Goal: Task Accomplishment & Management: Manage account settings

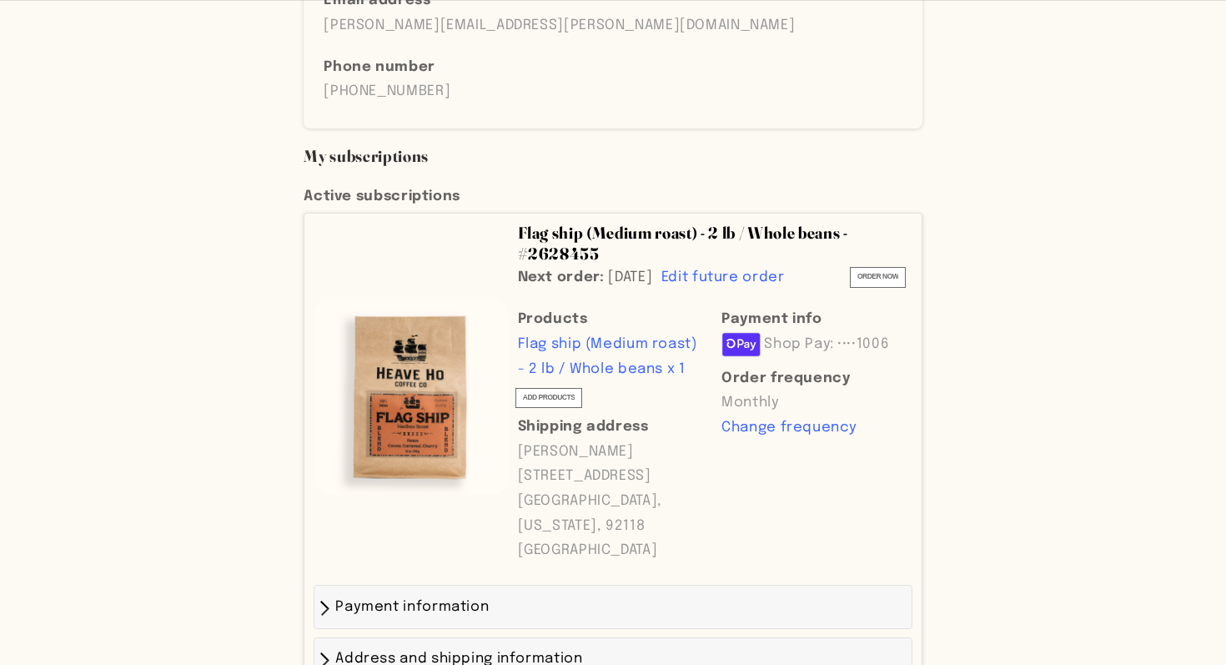
scroll to position [420, 0]
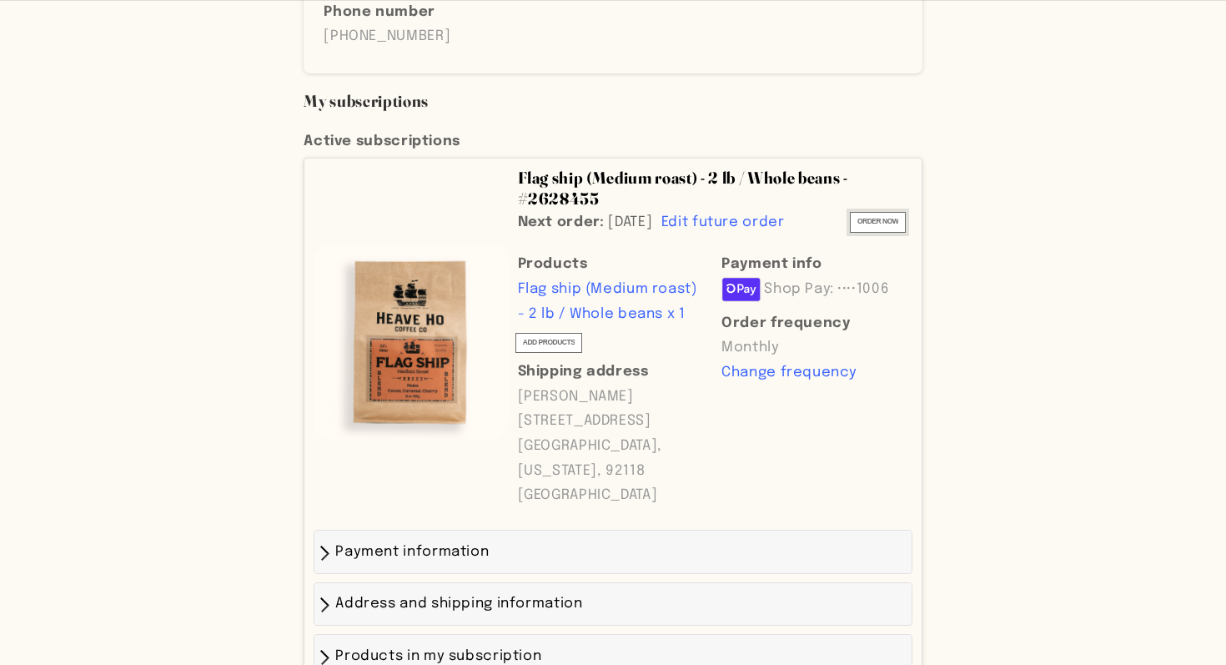
click at [873, 215] on span "Order now" at bounding box center [878, 221] width 41 height 13
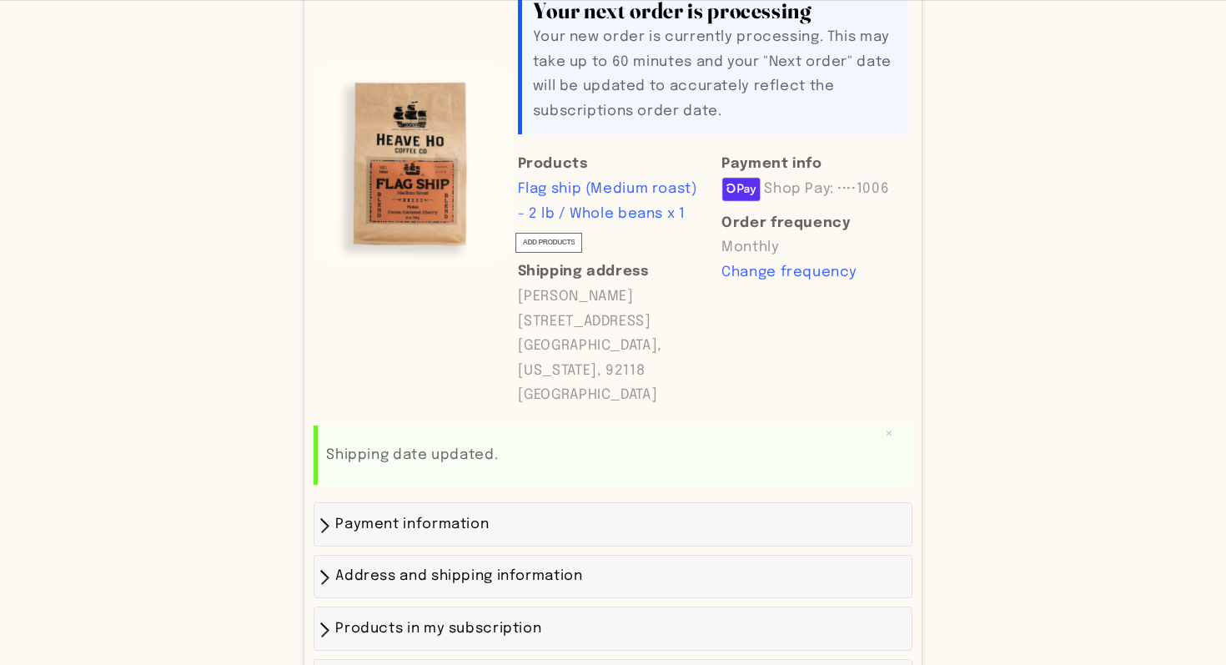
scroll to position [679, 0]
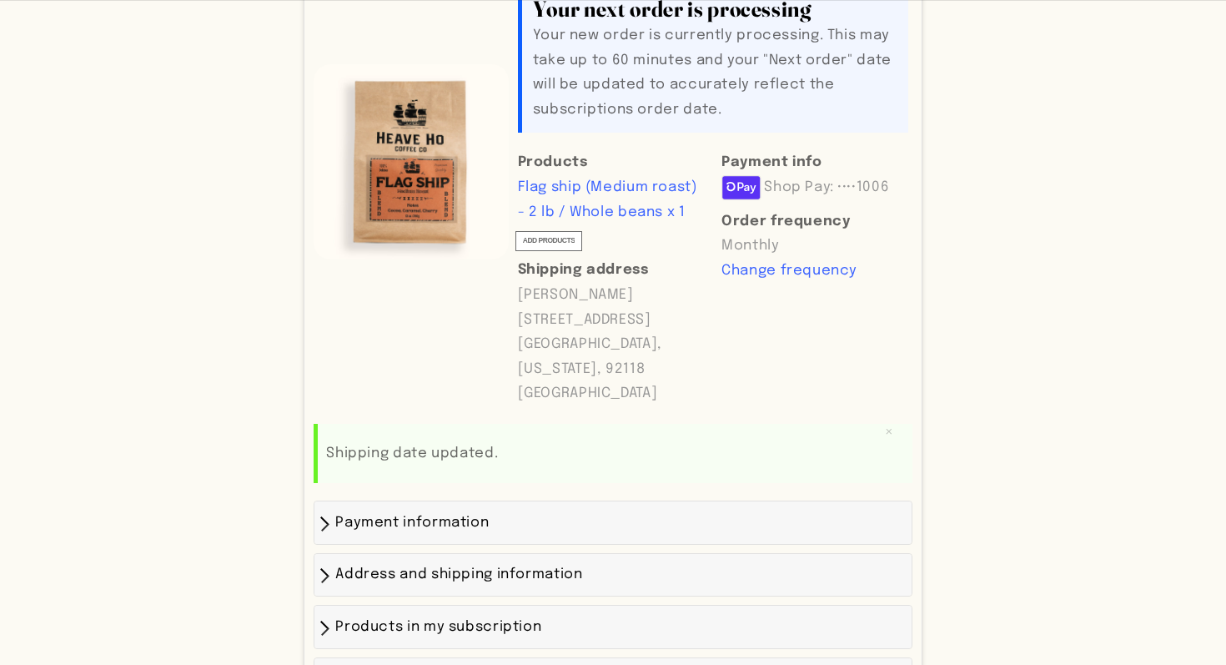
click at [387, 511] on div "Payment information" at bounding box center [613, 523] width 580 height 25
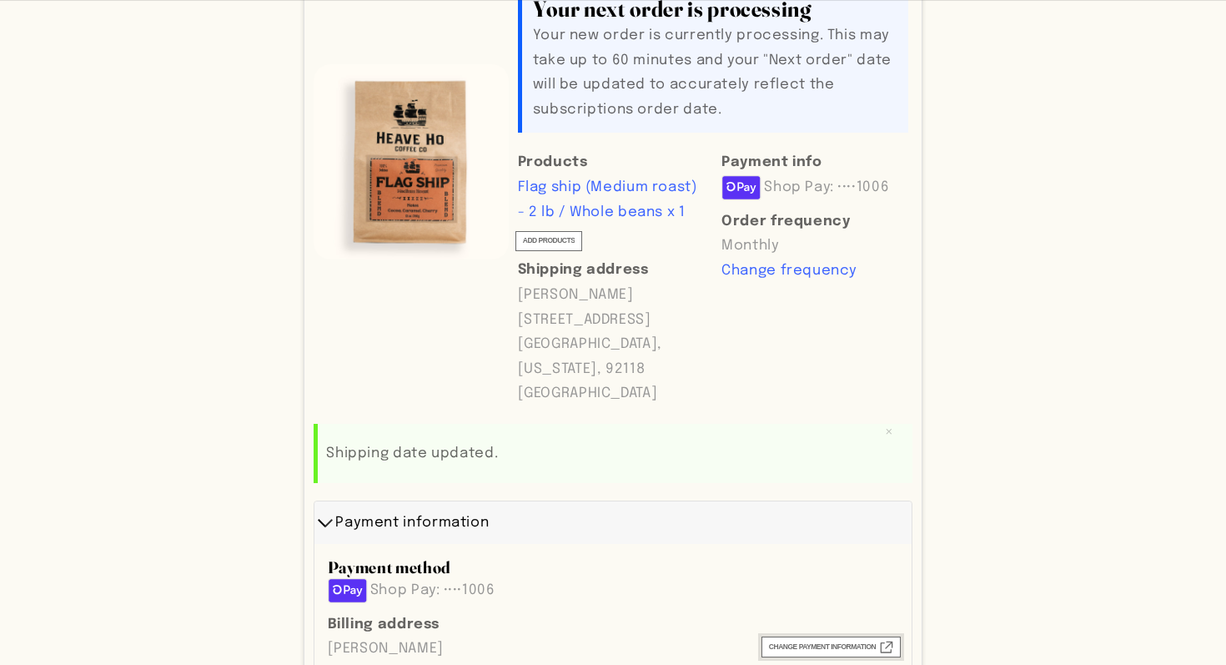
click at [807, 641] on span "Change payment information External" at bounding box center [831, 647] width 124 height 13
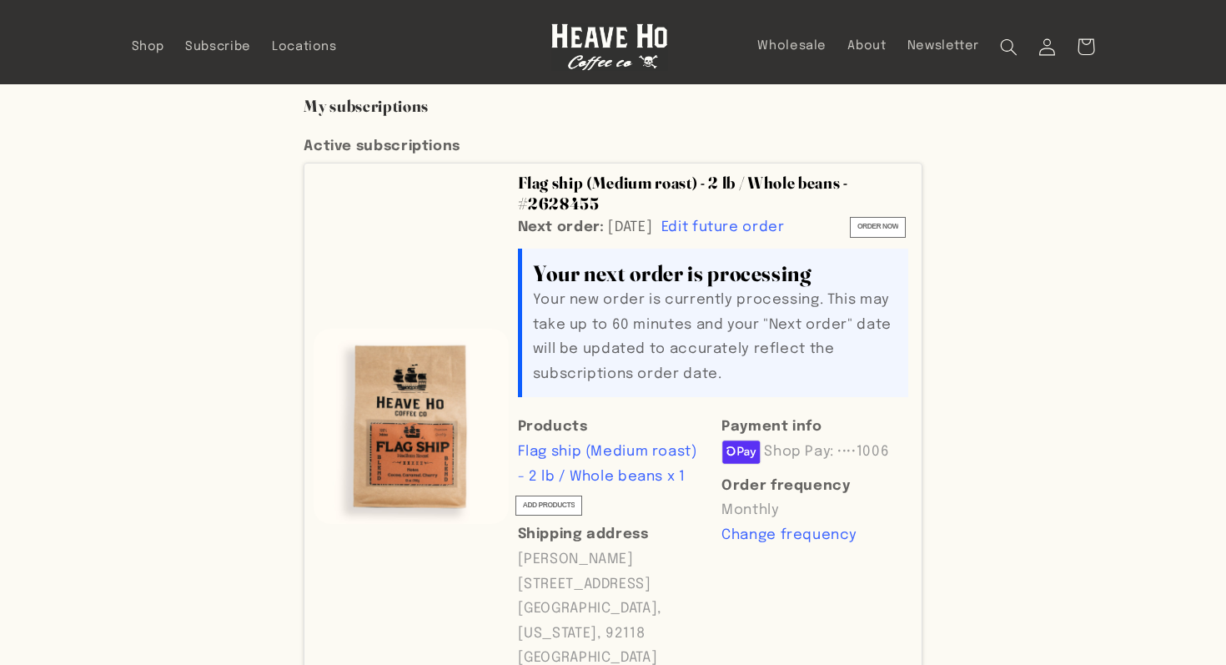
scroll to position [0, 0]
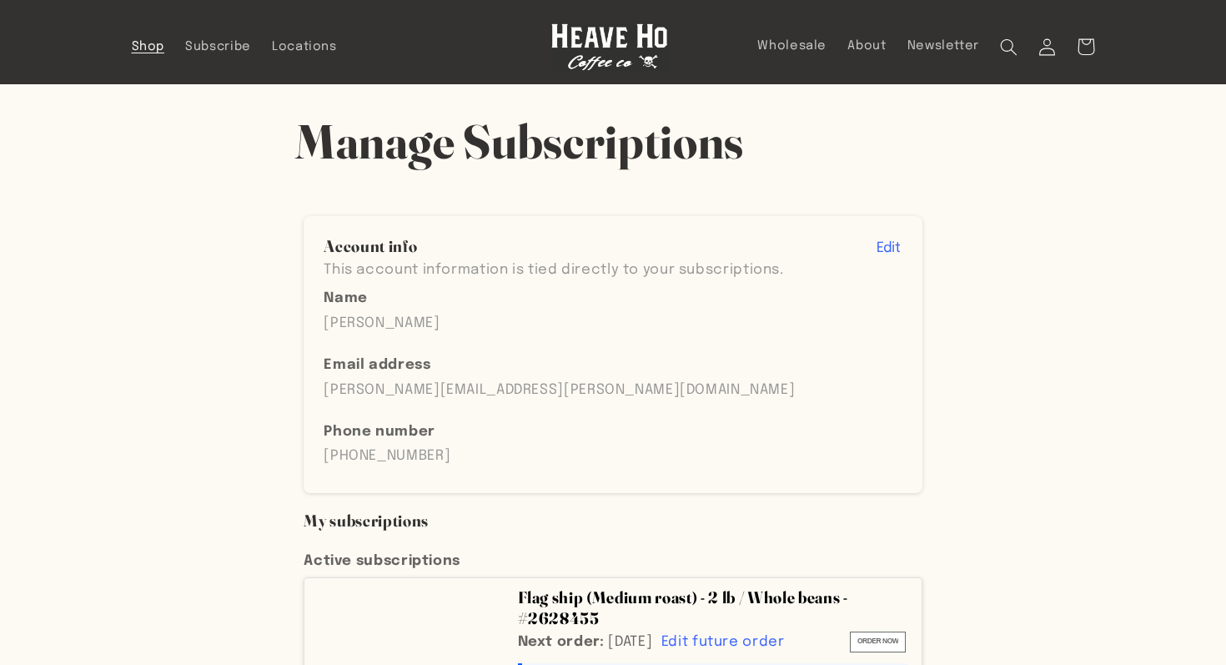
click at [139, 51] on span "Shop" at bounding box center [148, 47] width 33 height 16
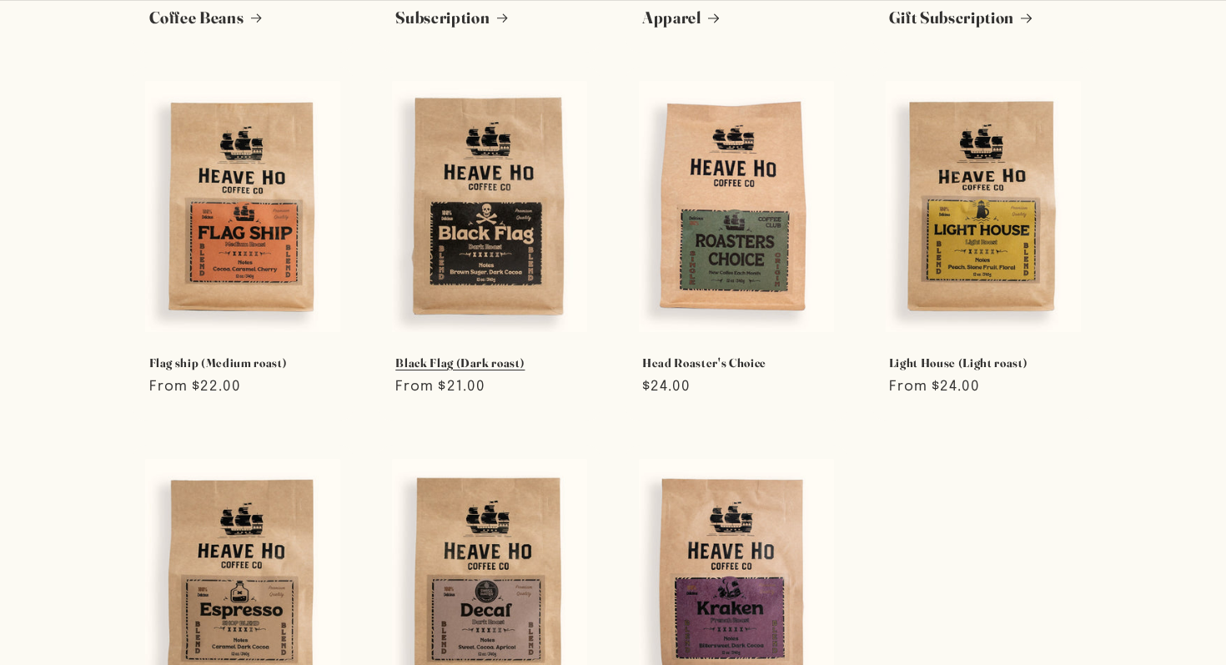
scroll to position [321, 0]
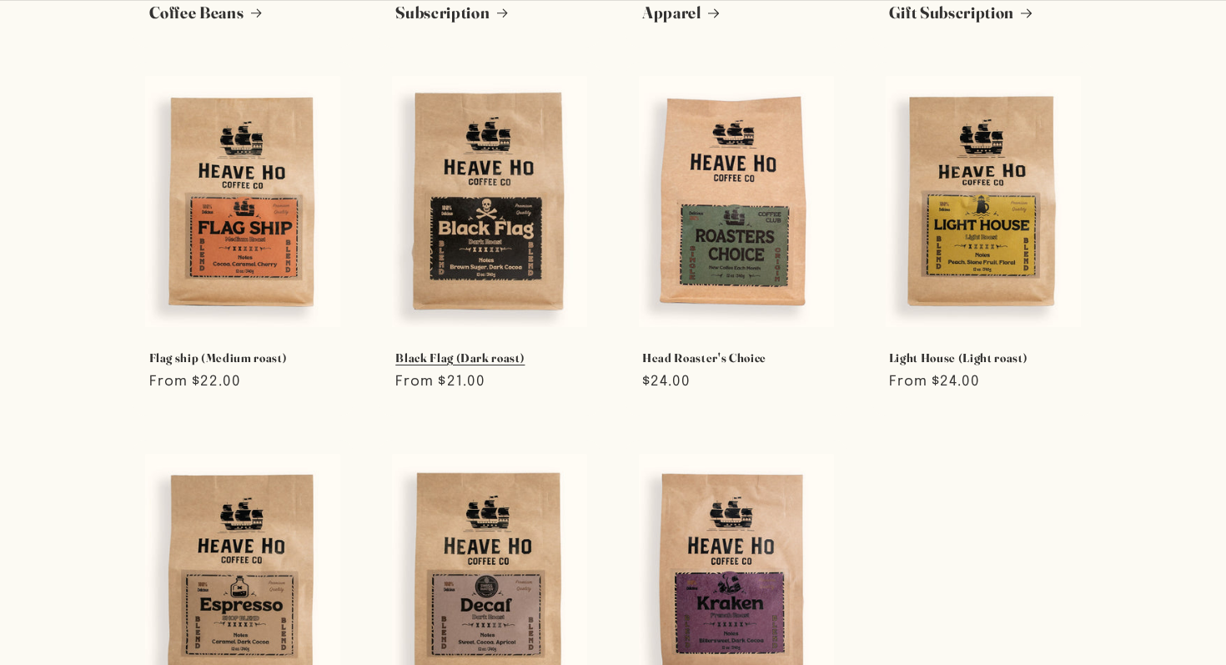
click at [480, 350] on link "Black Flag (Dark roast)" at bounding box center [489, 357] width 189 height 15
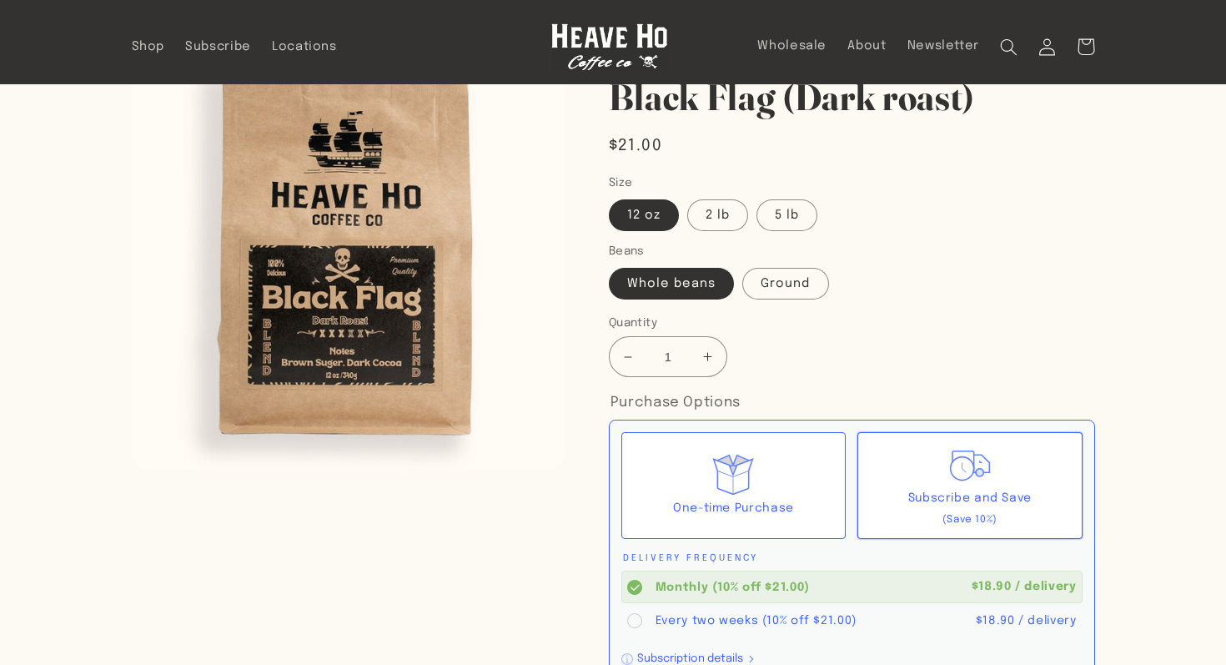
scroll to position [97, 0]
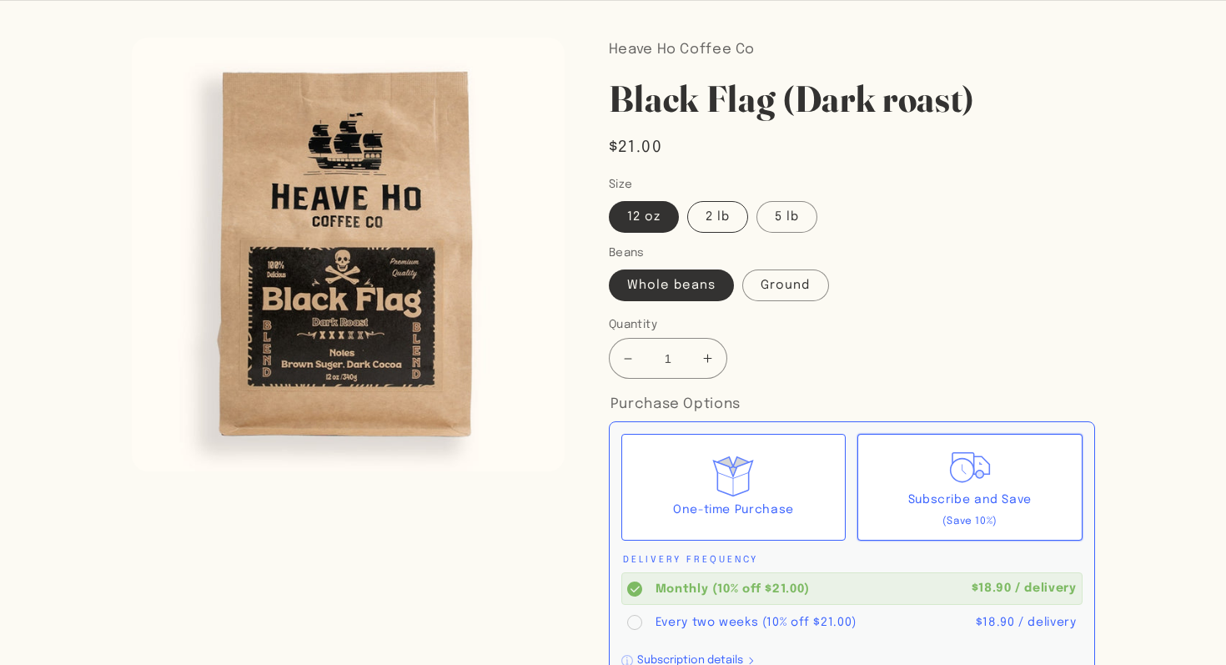
click at [716, 220] on label "2 lb" at bounding box center [717, 217] width 61 height 32
click at [688, 199] on input "2 lb" at bounding box center [687, 198] width 1 height 1
radio input "true"
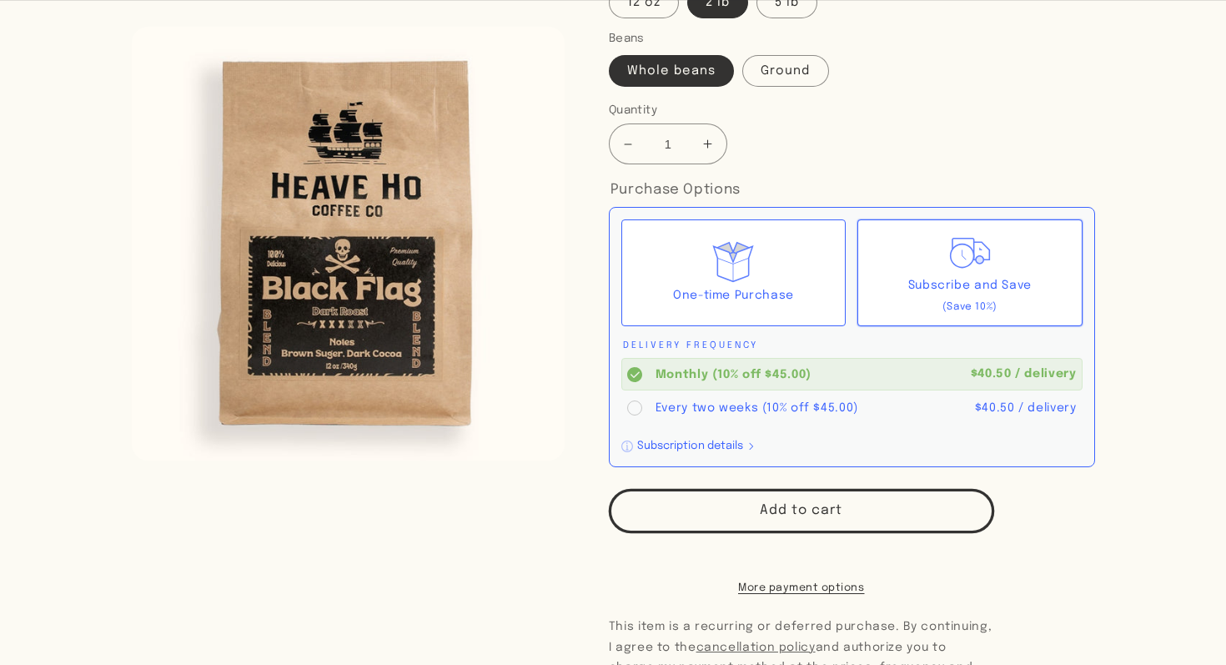
scroll to position [327, 0]
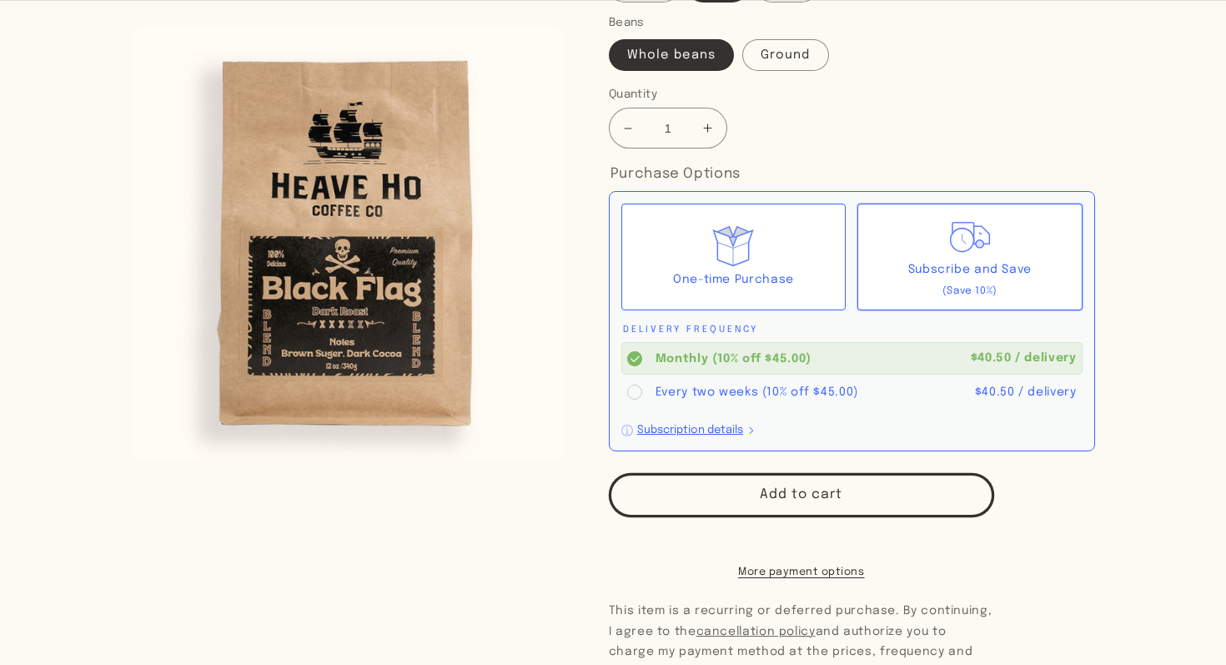
click at [707, 427] on div "Subscription details" at bounding box center [690, 430] width 106 height 11
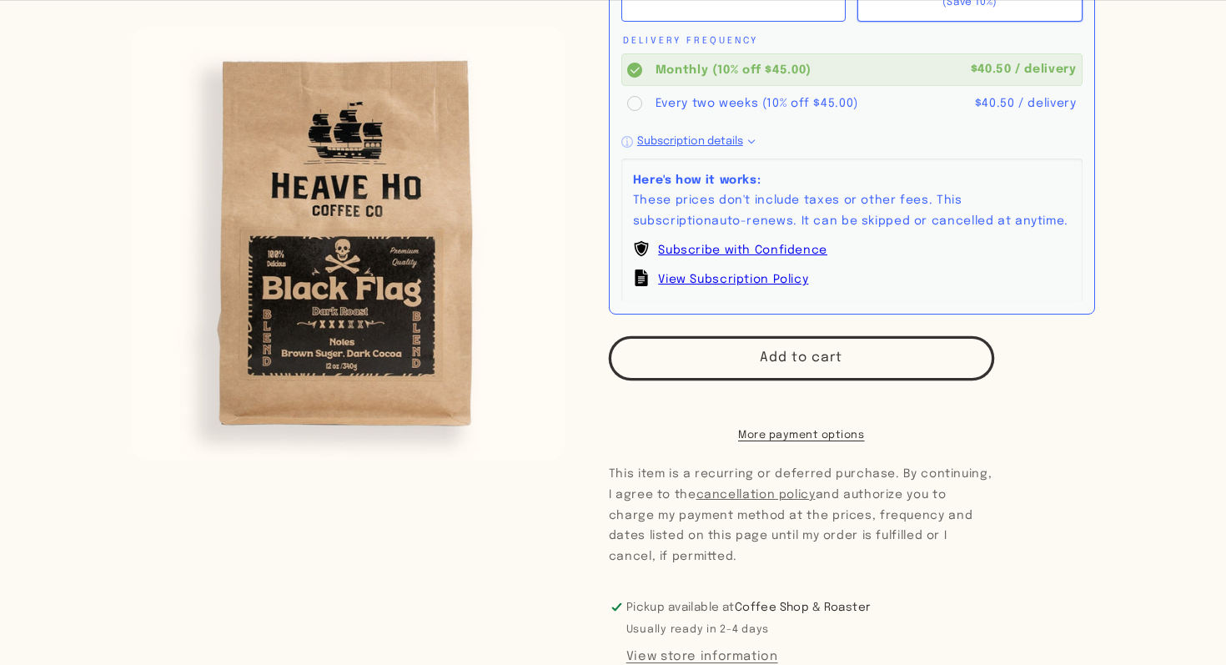
scroll to position [616, 0]
click at [719, 355] on button "Add to cart" at bounding box center [801, 357] width 385 height 44
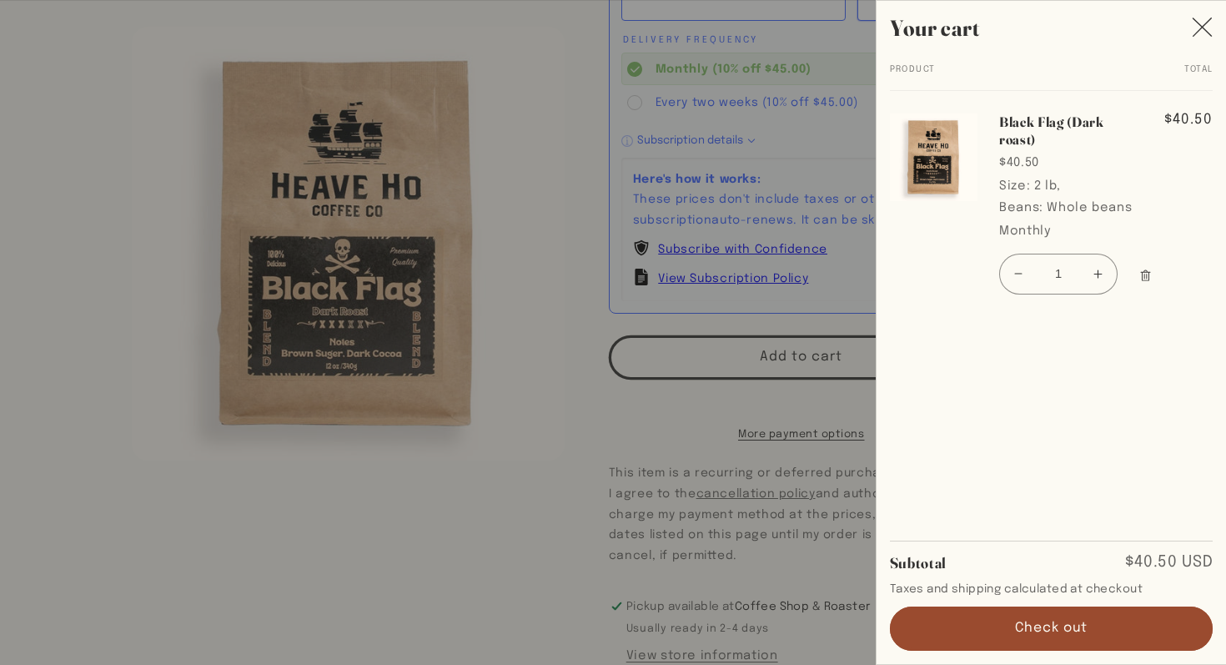
click at [1206, 28] on icon "Close" at bounding box center [1202, 27] width 21 height 21
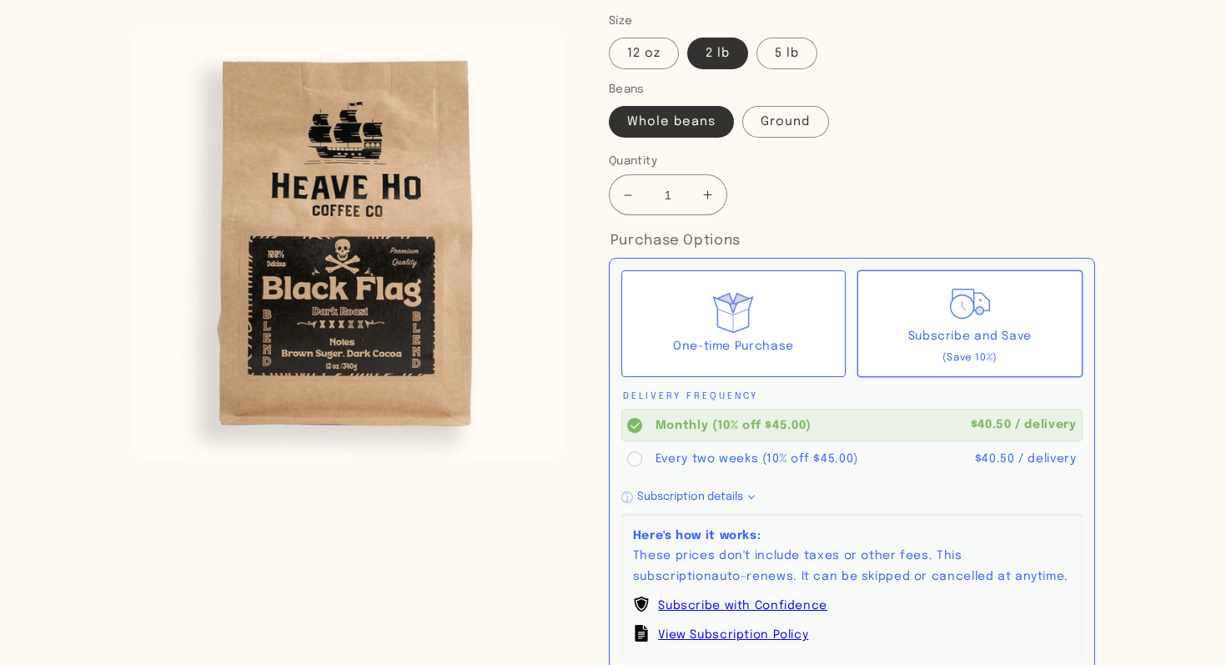
scroll to position [0, 0]
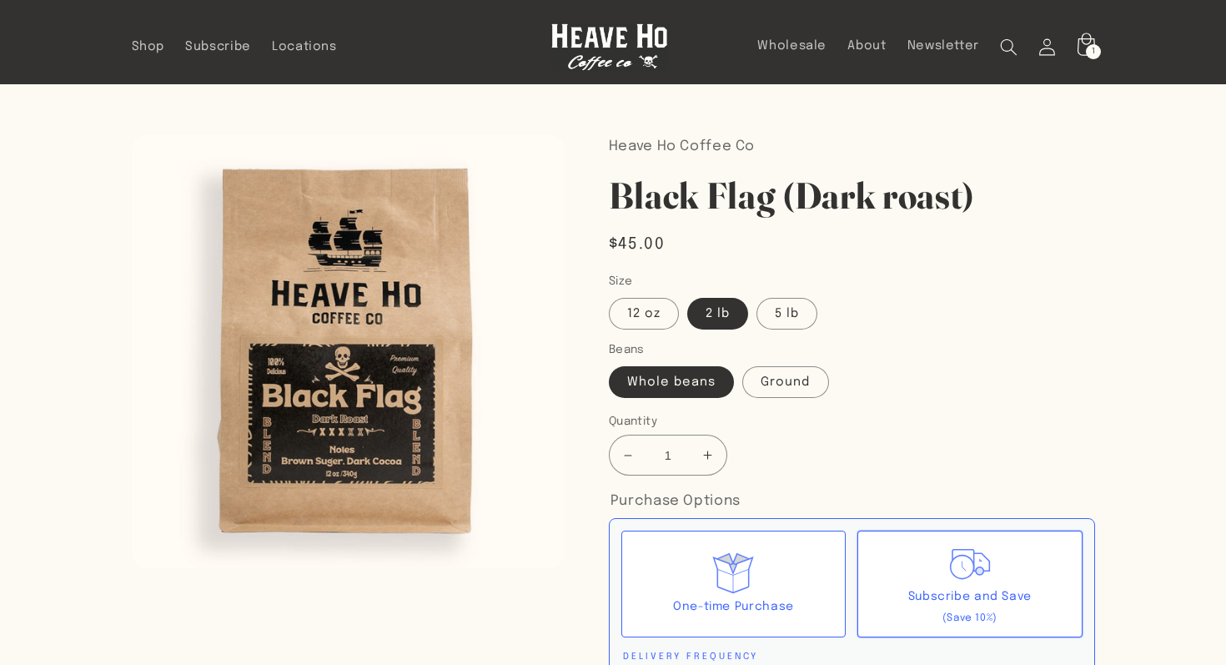
click at [1086, 58] on icon at bounding box center [1085, 47] width 41 height 41
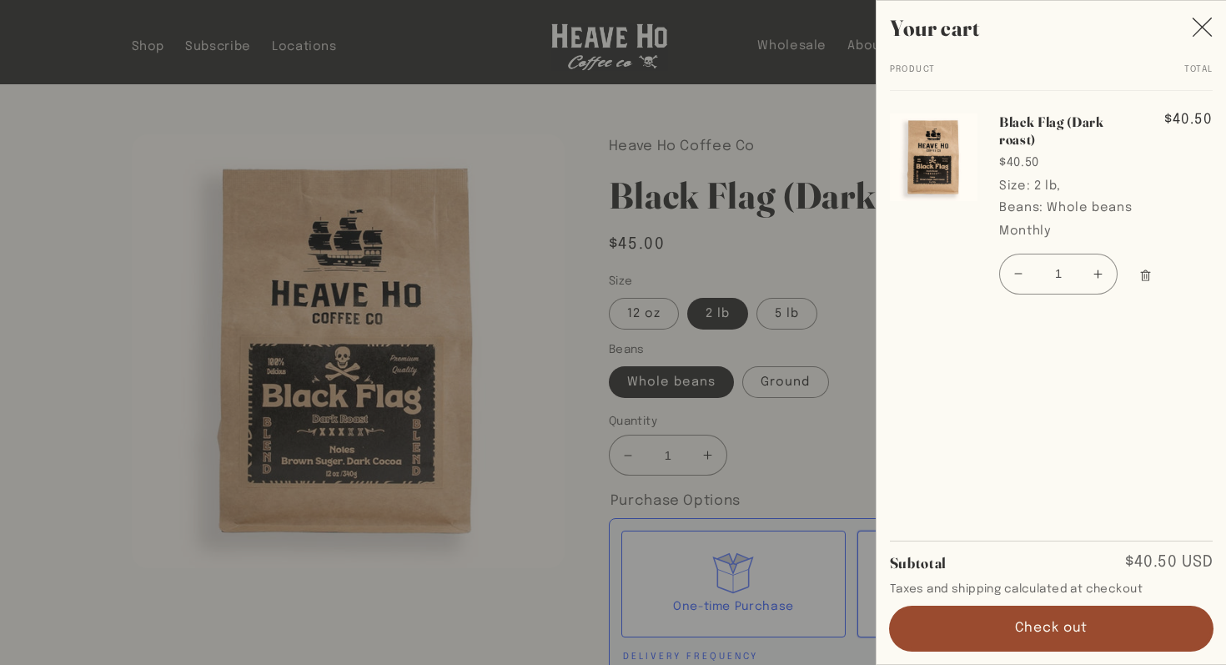
click at [994, 628] on button "Check out" at bounding box center [1052, 628] width 324 height 44
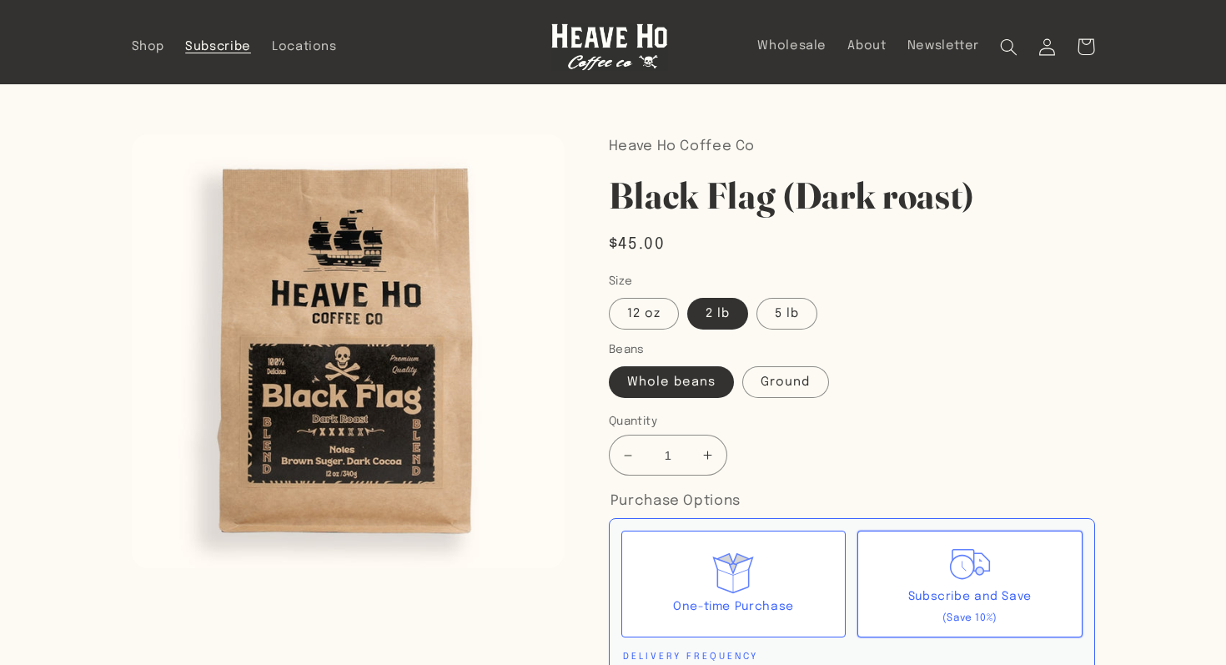
click at [224, 42] on span "Subscribe" at bounding box center [218, 47] width 66 height 16
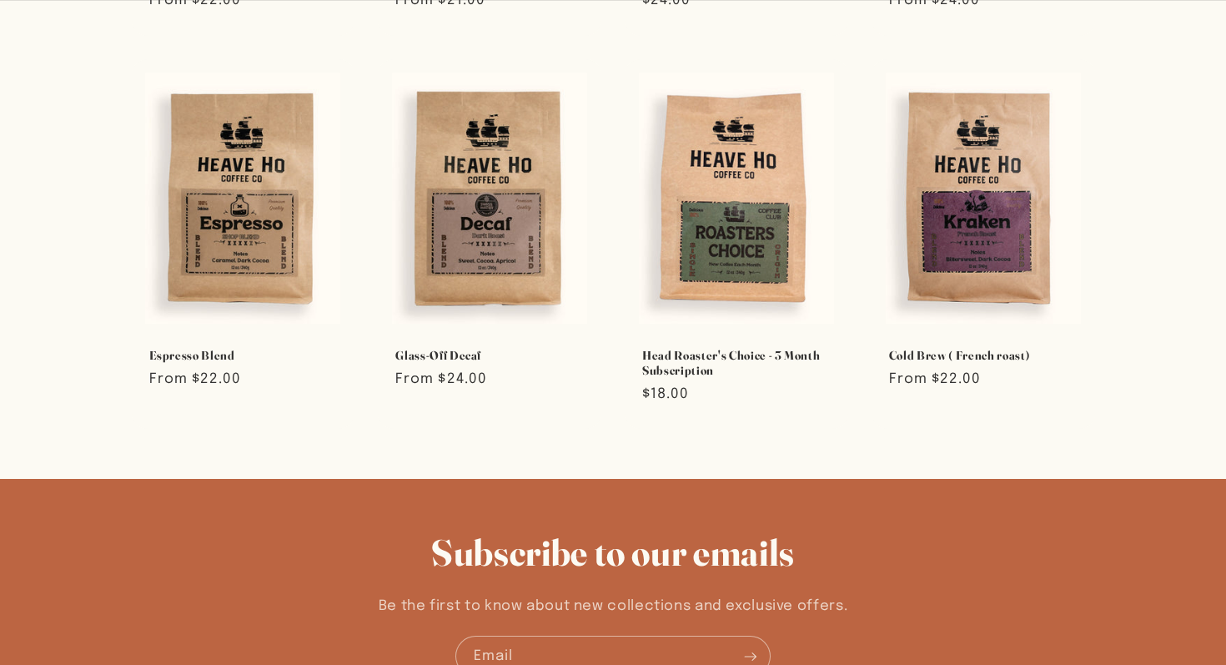
scroll to position [923, 0]
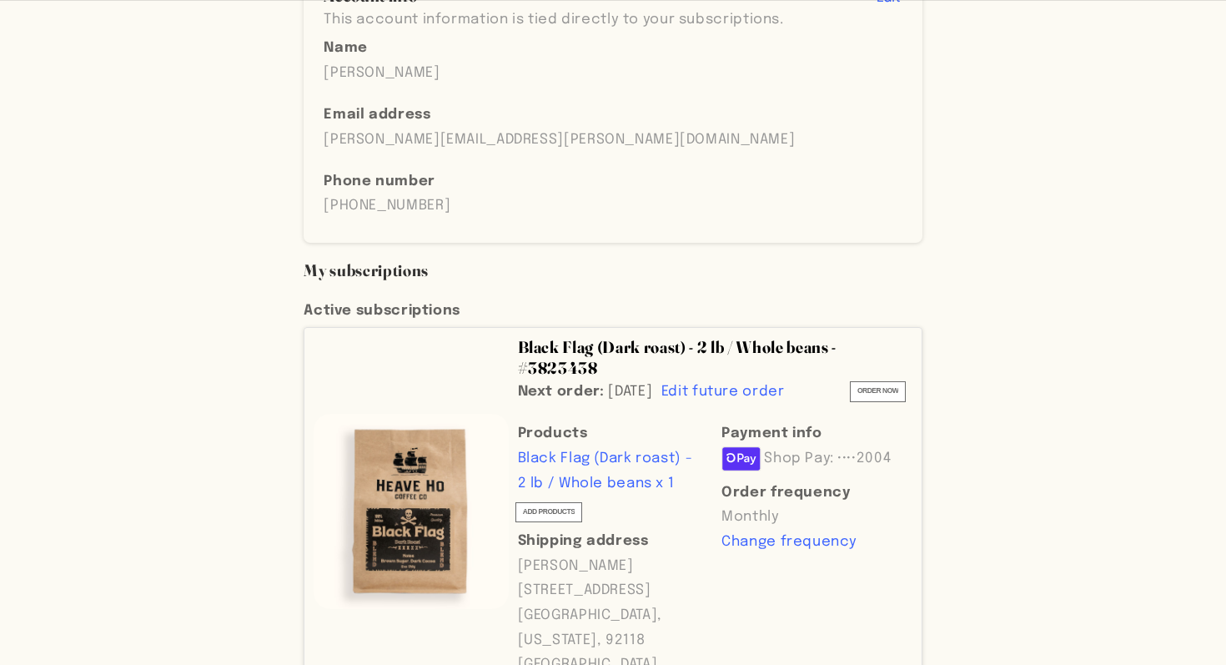
scroll to position [298, 0]
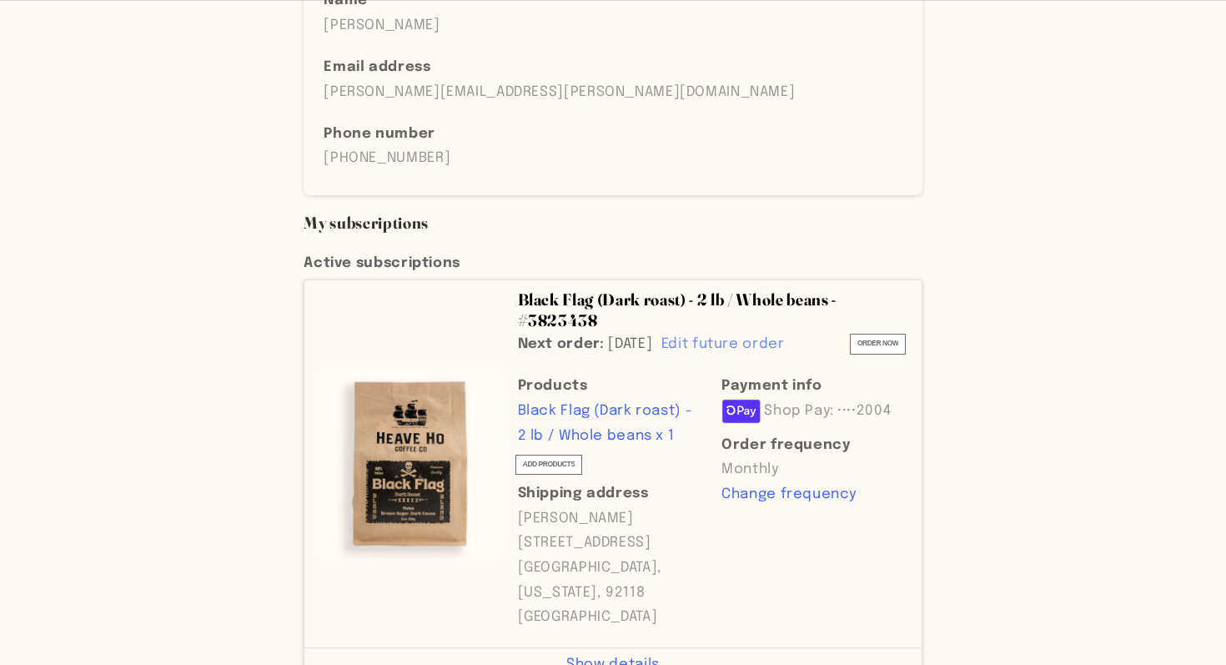
click at [765, 337] on span "Edit future order" at bounding box center [723, 344] width 123 height 14
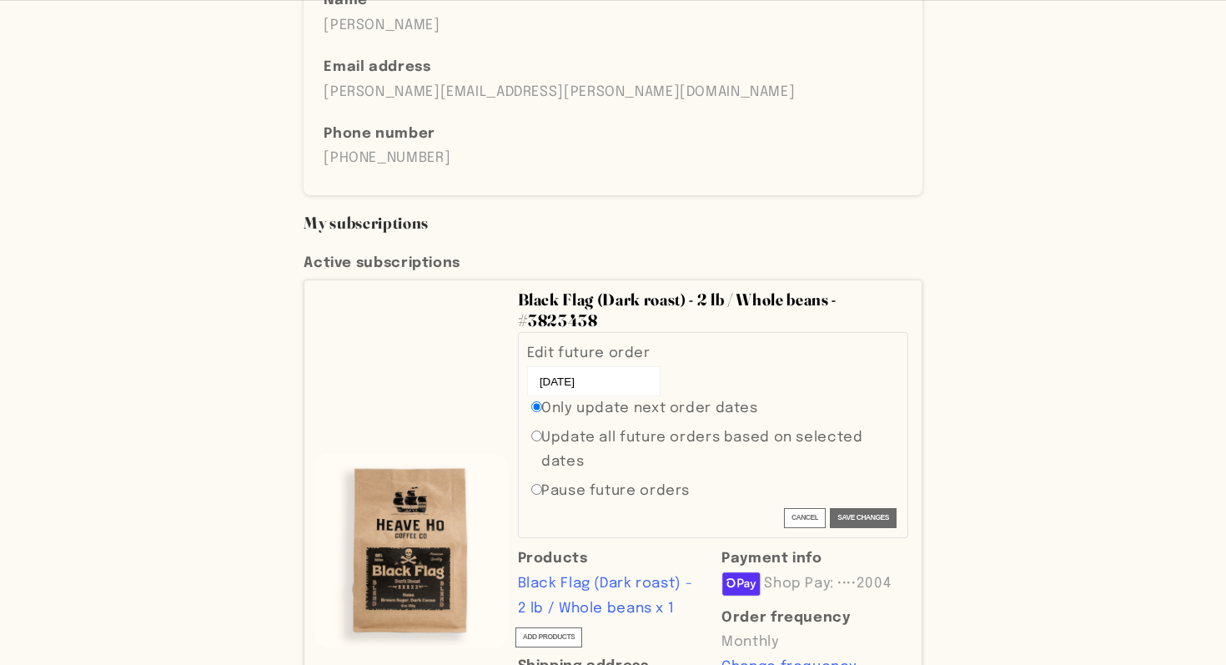
click at [613, 425] on label "Update all future orders based on selected dates" at bounding box center [719, 449] width 357 height 49
click at [542, 430] on input "Update all future orders based on selected dates" at bounding box center [536, 435] width 11 height 11
radio input "true"
radio input "false"
click at [601, 479] on label "Pause future orders" at bounding box center [615, 491] width 148 height 25
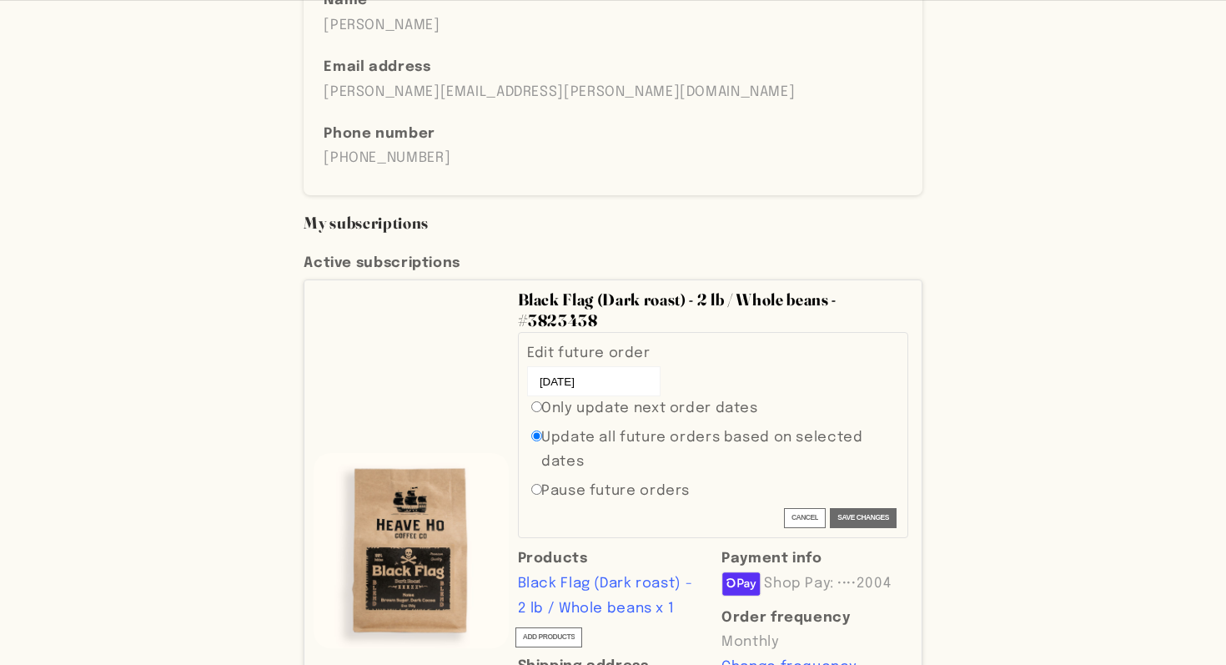
click at [542, 484] on input "Pause future orders" at bounding box center [536, 489] width 11 height 11
radio input "true"
radio input "false"
click at [878, 511] on span "Save changes" at bounding box center [864, 517] width 52 height 13
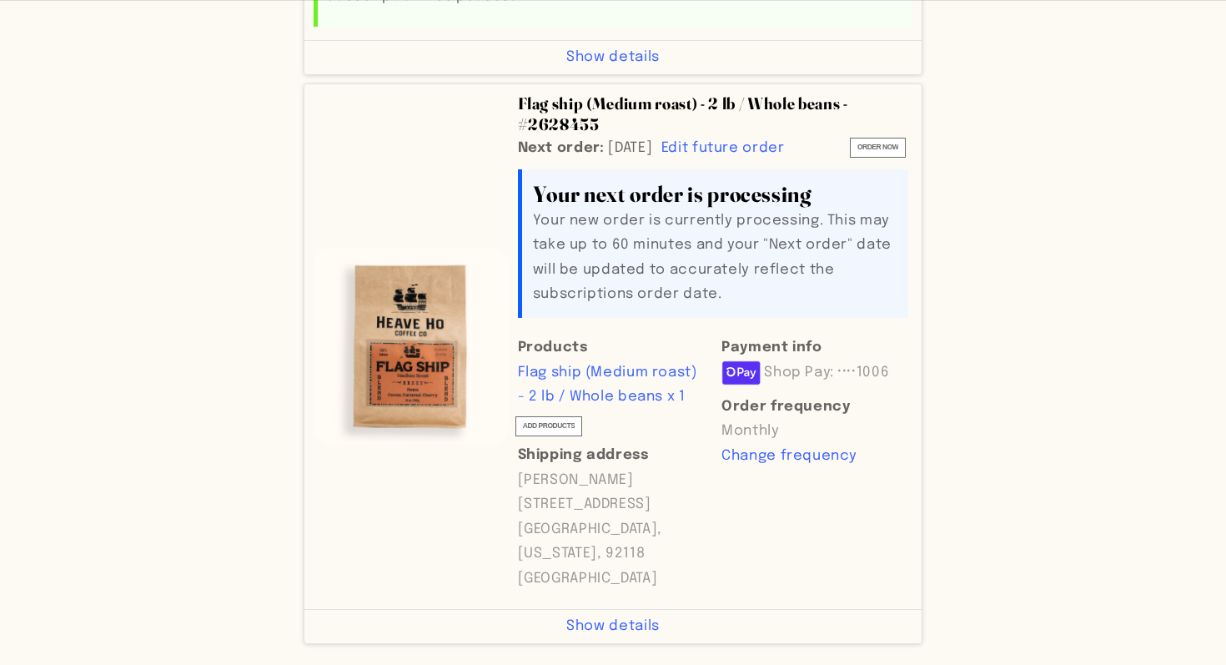
scroll to position [1110, 0]
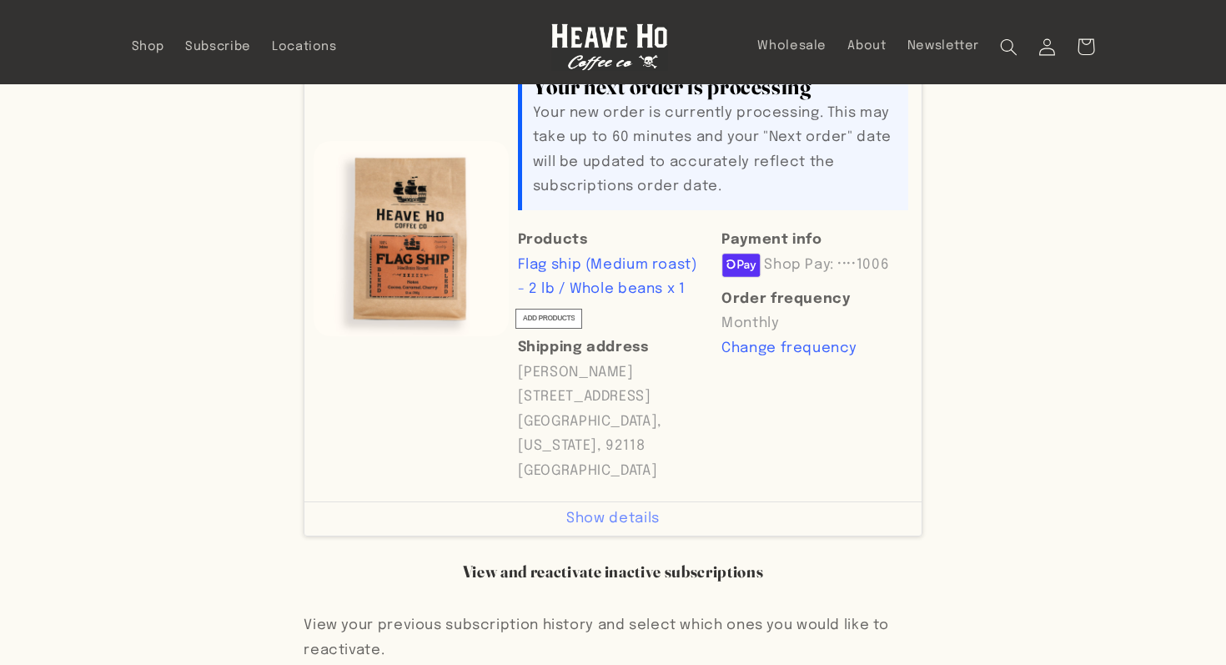
click at [648, 506] on span "Show details" at bounding box center [612, 518] width 93 height 25
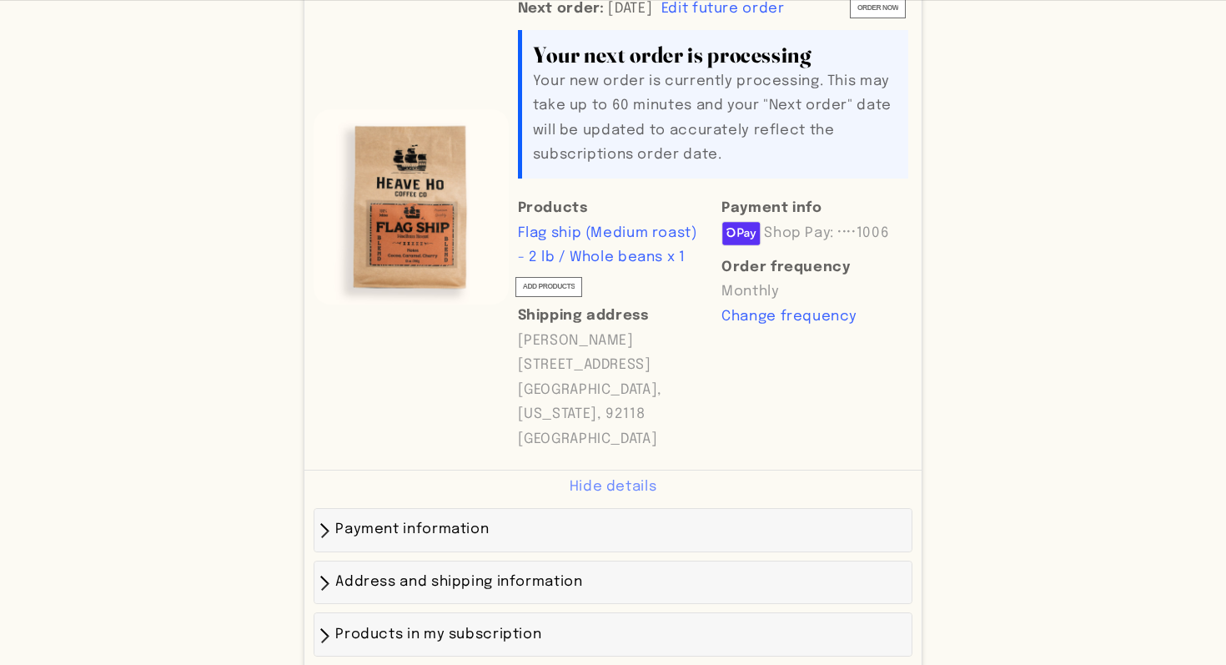
scroll to position [1154, 0]
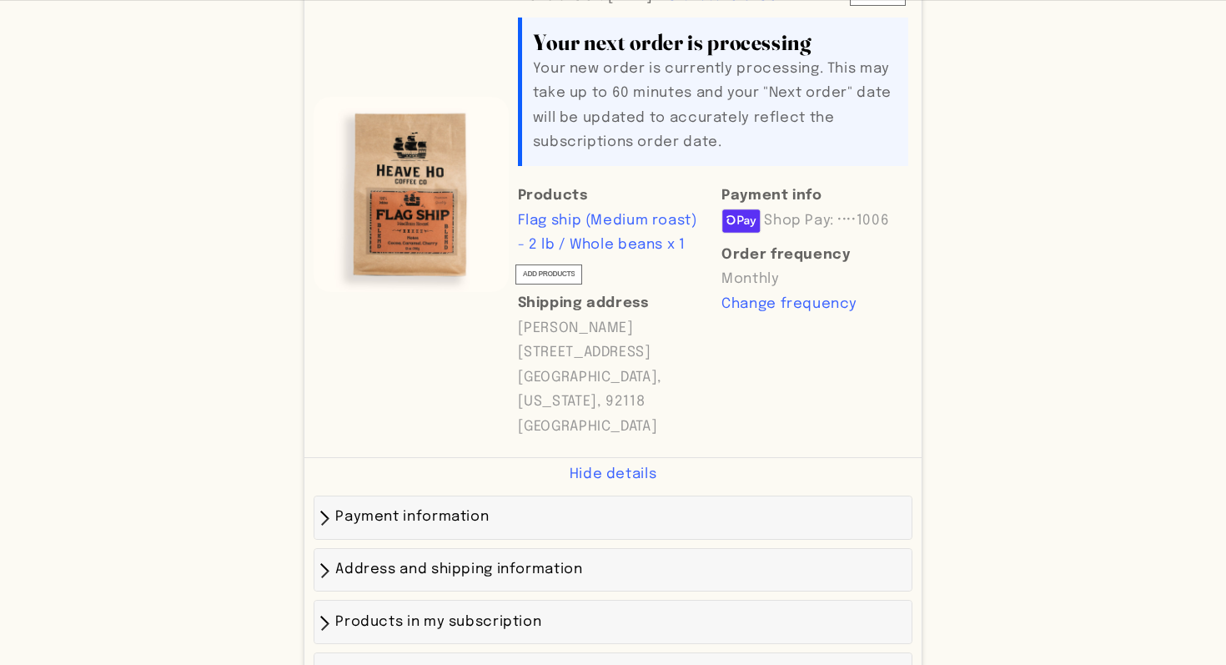
click at [611, 505] on div "Payment information" at bounding box center [613, 517] width 580 height 25
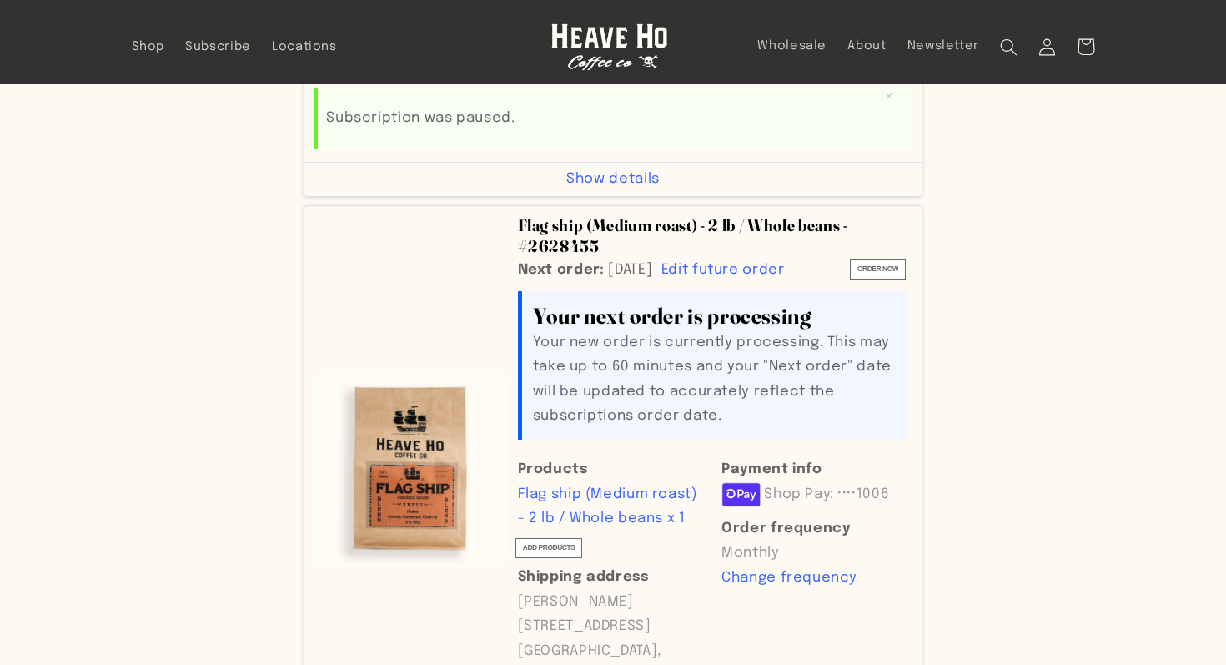
scroll to position [696, 0]
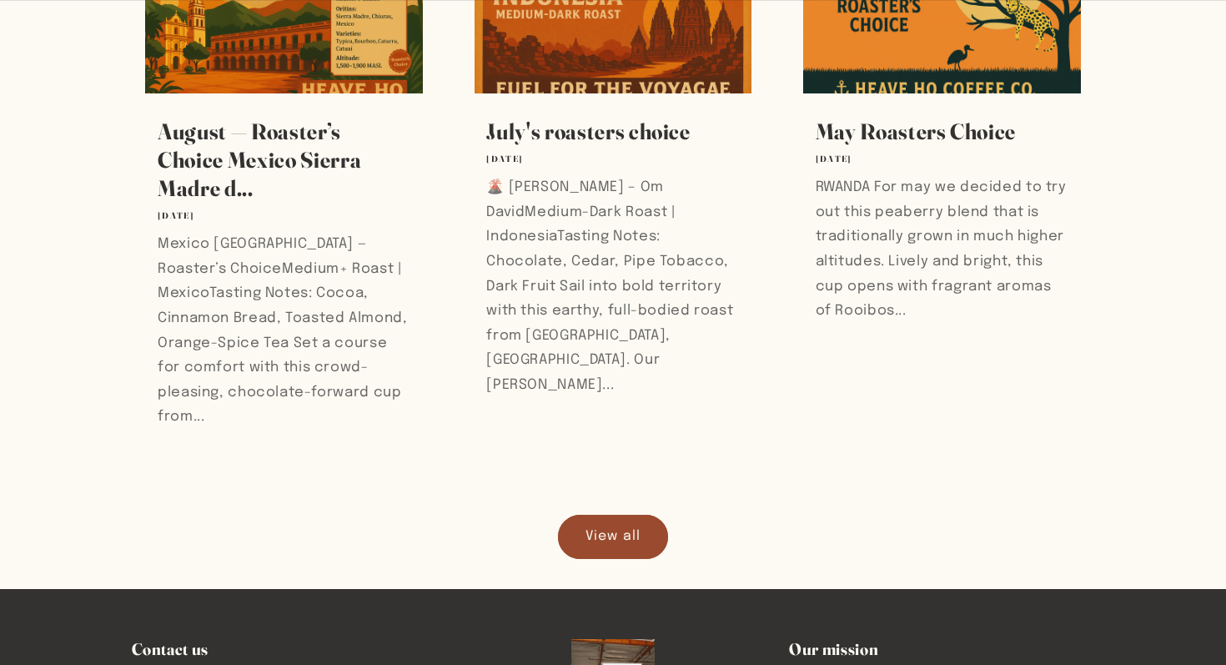
scroll to position [888, 0]
